Goal: Information Seeking & Learning: Learn about a topic

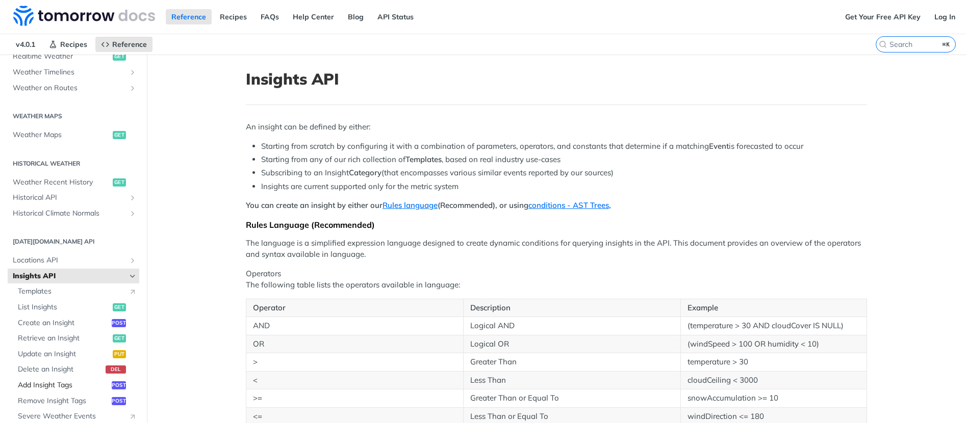
scroll to position [266, 0]
click at [52, 387] on span "Add Insight Tags" at bounding box center [63, 384] width 91 height 10
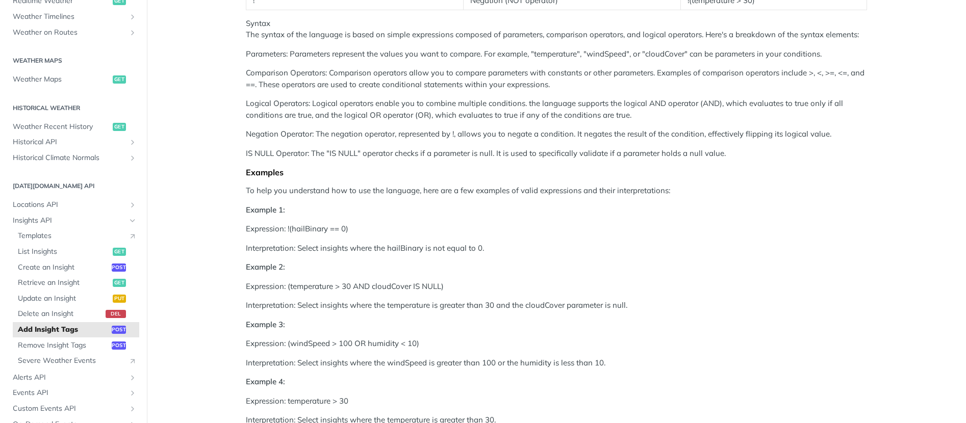
scroll to position [550, 0]
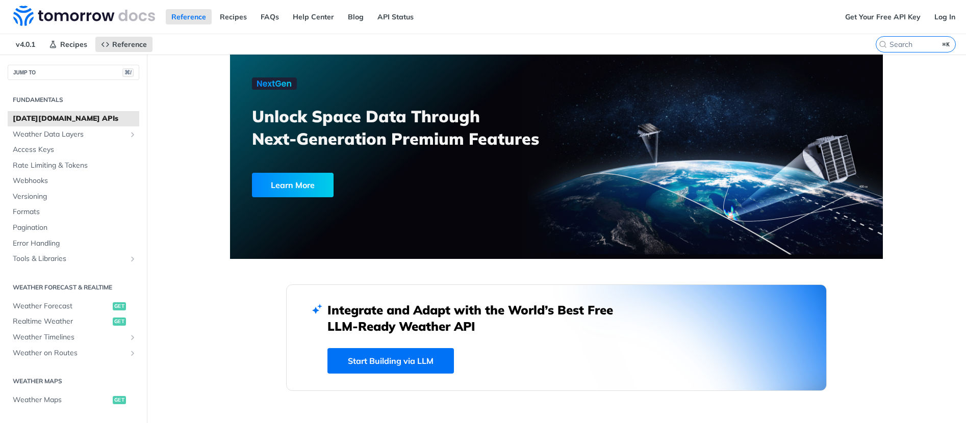
scroll to position [254, 0]
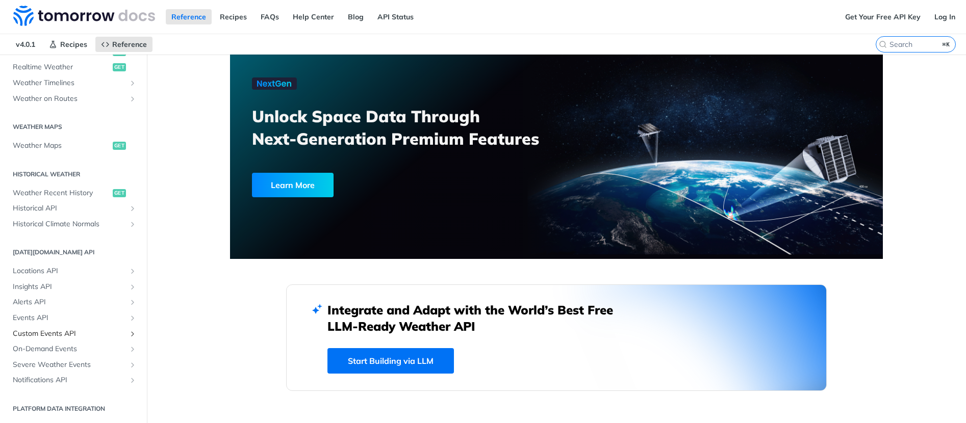
click at [60, 339] on link "Custom Events API" at bounding box center [74, 333] width 132 height 15
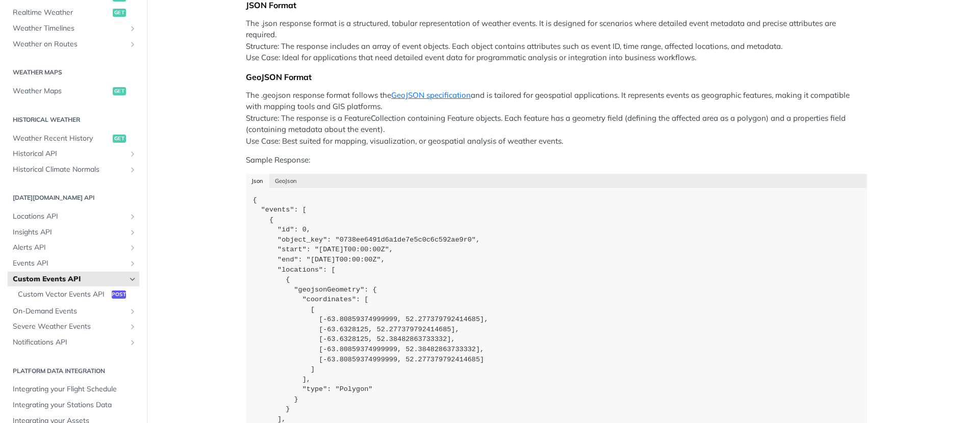
scroll to position [370, 0]
click at [97, 295] on span "Custom Vector Events API" at bounding box center [63, 295] width 91 height 10
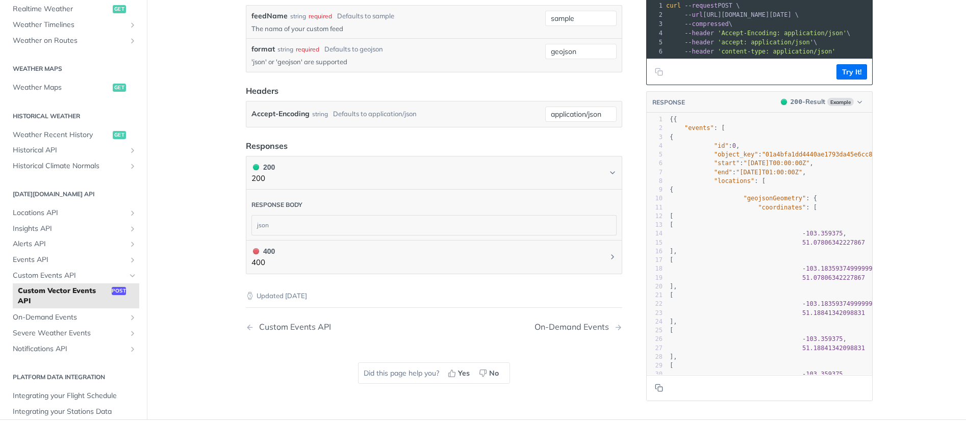
scroll to position [32, 0]
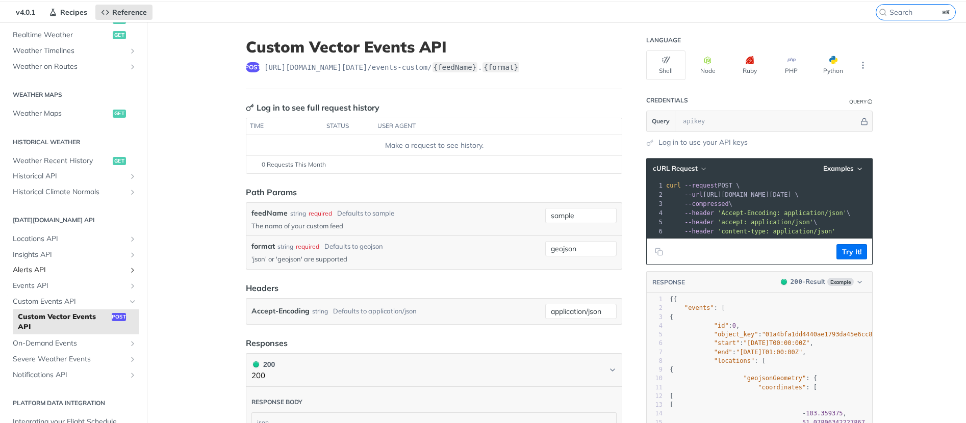
click at [90, 267] on span "Alerts API" at bounding box center [69, 270] width 113 height 10
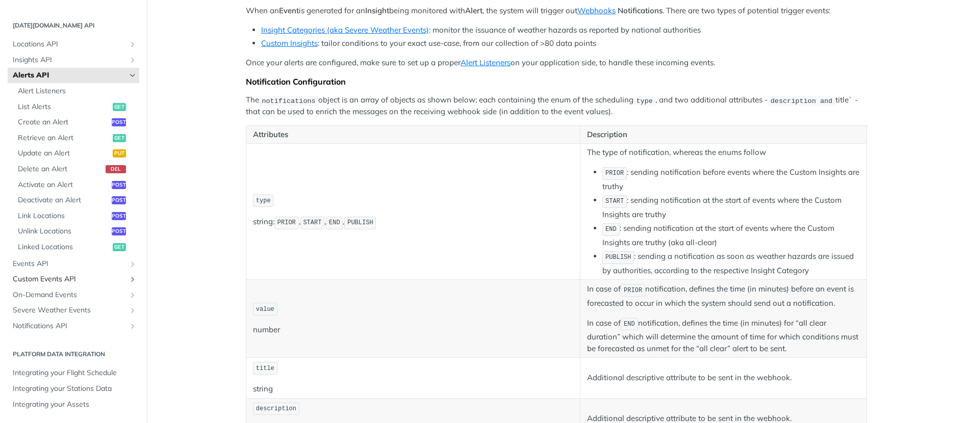
scroll to position [119, 0]
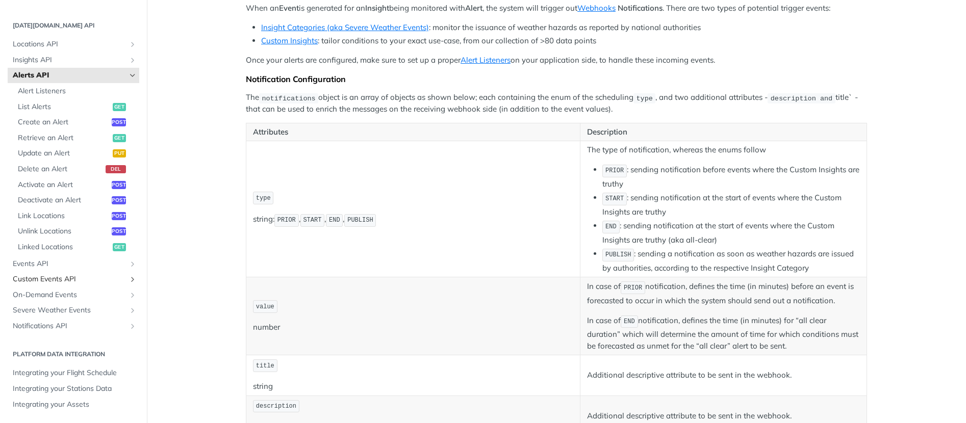
click at [67, 278] on span "Custom Events API" at bounding box center [69, 279] width 113 height 10
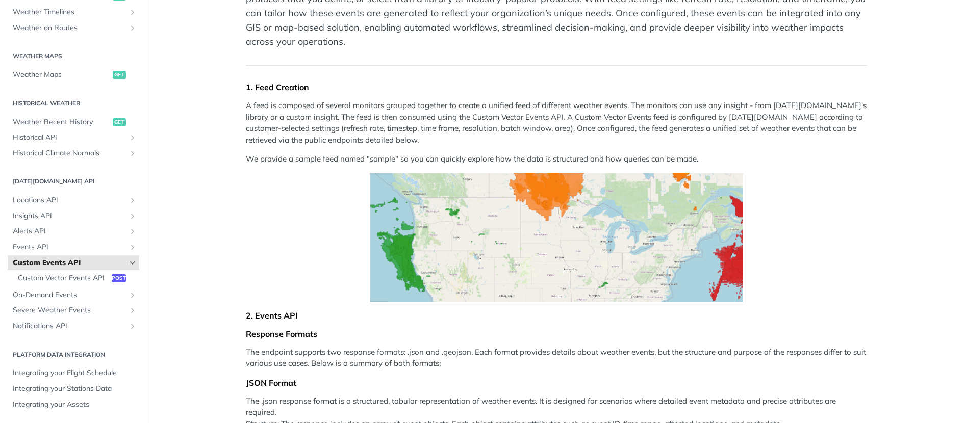
scroll to position [281, 0]
click at [56, 276] on span "Custom Vector Events API" at bounding box center [63, 278] width 91 height 10
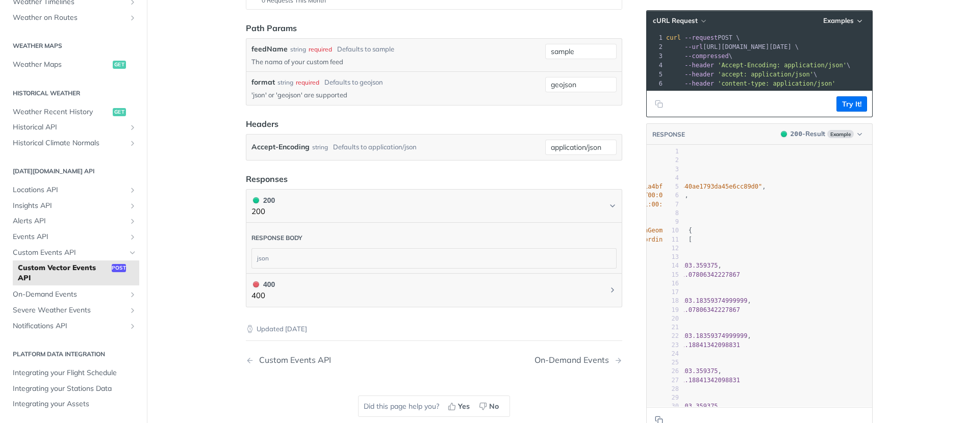
scroll to position [0, 84]
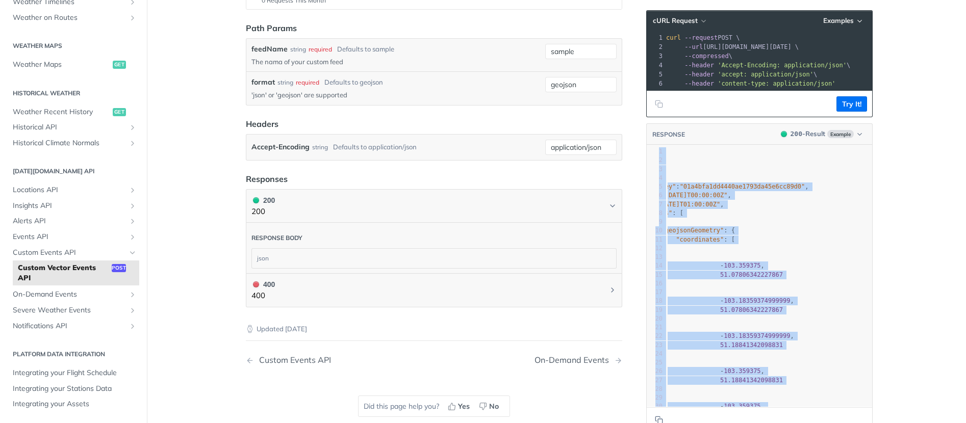
click at [741, 406] on div "RESPONSE 200 - Result Example xxxxxxxxxx 47 1 {{ 2 "events" : [ 3 { 4 "id" : 0 …" at bounding box center [759, 278] width 226 height 310
